Goal: Transaction & Acquisition: Purchase product/service

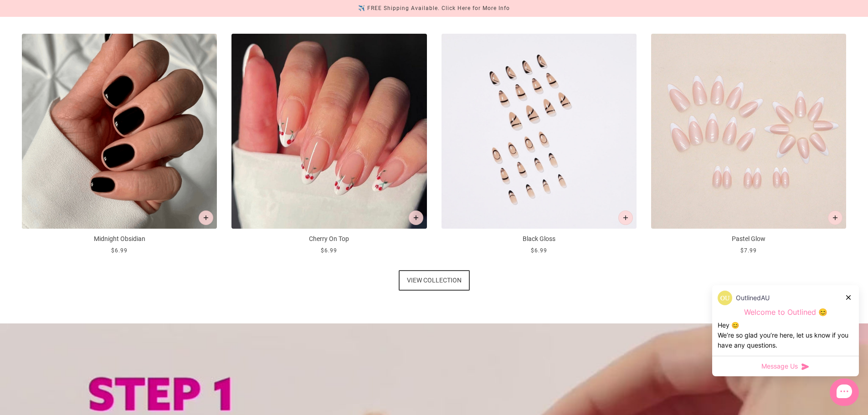
scroll to position [638, 0]
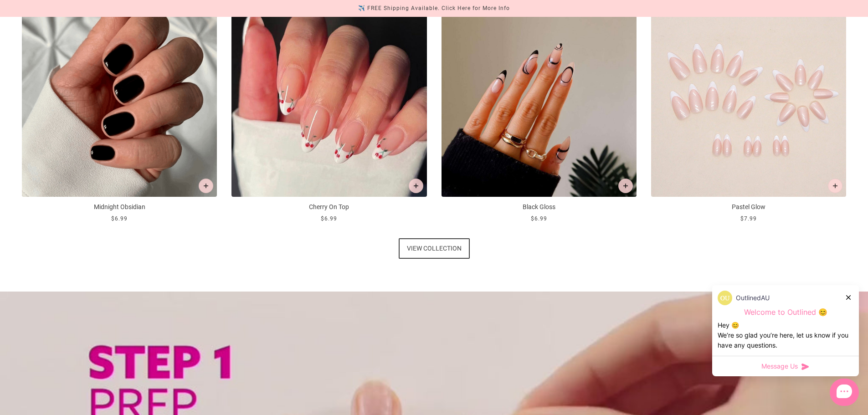
click at [413, 248] on span "View collection" at bounding box center [434, 248] width 55 height 21
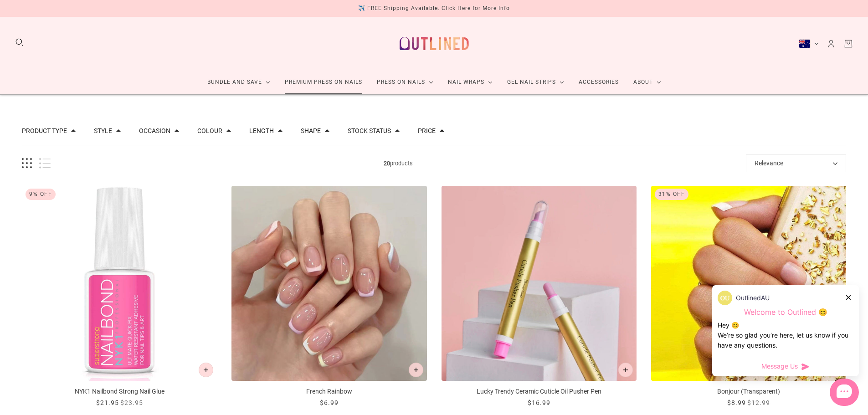
click at [306, 83] on link "Premium Press On Nails" at bounding box center [323, 82] width 92 height 24
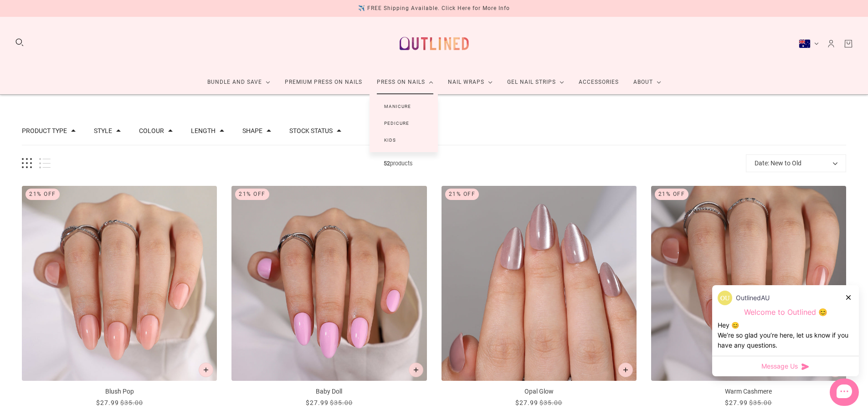
click at [403, 108] on link "Manicure" at bounding box center [398, 106] width 56 height 17
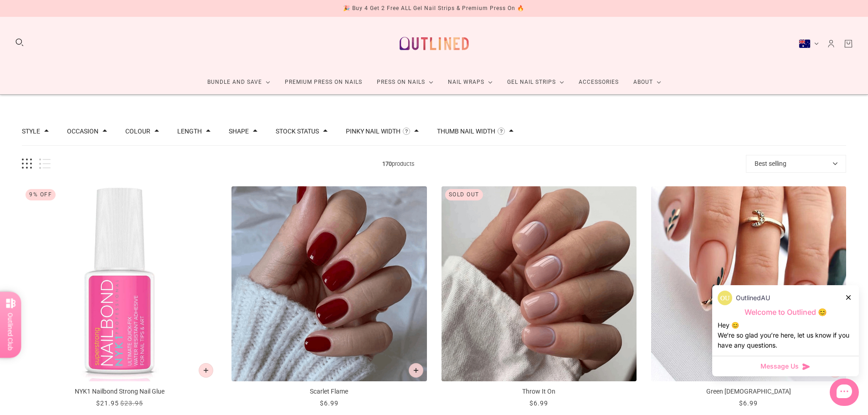
click at [847, 297] on icon at bounding box center [848, 297] width 5 height 5
